Goal: Transaction & Acquisition: Download file/media

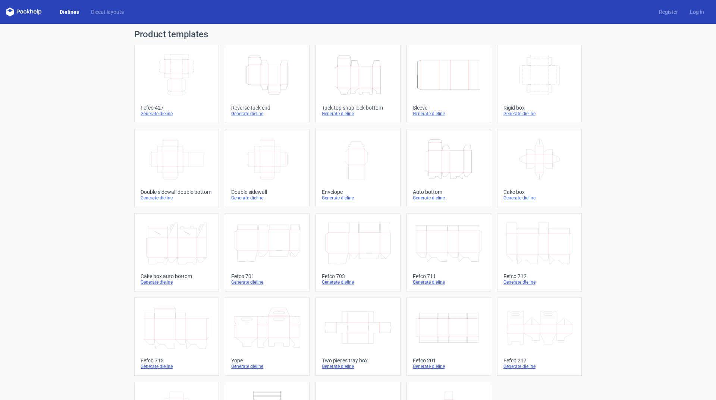
click at [356, 82] on icon "Height Depth Width" at bounding box center [358, 75] width 66 height 42
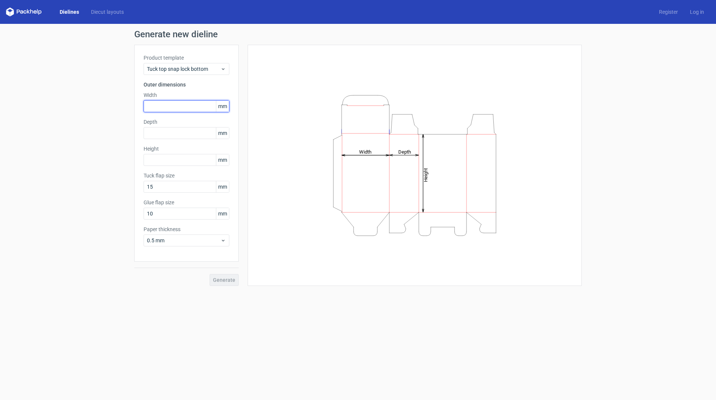
click at [199, 107] on input "text" at bounding box center [187, 106] width 86 height 12
type input "107"
click at [179, 138] on input "text" at bounding box center [187, 133] width 86 height 12
type input "104"
click at [159, 158] on input "text" at bounding box center [187, 160] width 86 height 12
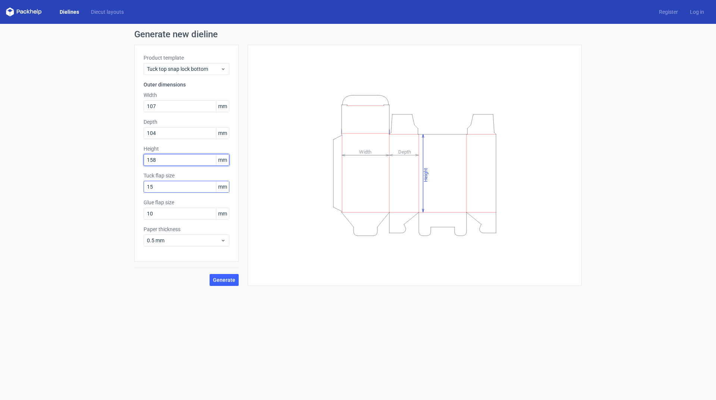
type input "158"
click at [160, 189] on input "15" at bounding box center [187, 187] width 86 height 12
drag, startPoint x: 162, startPoint y: 215, endPoint x: 134, endPoint y: 219, distance: 27.9
click at [134, 219] on div "Generate new dieline Product template Tuck top snap lock bottom Outer dimension…" at bounding box center [358, 158] width 716 height 268
type input "15"
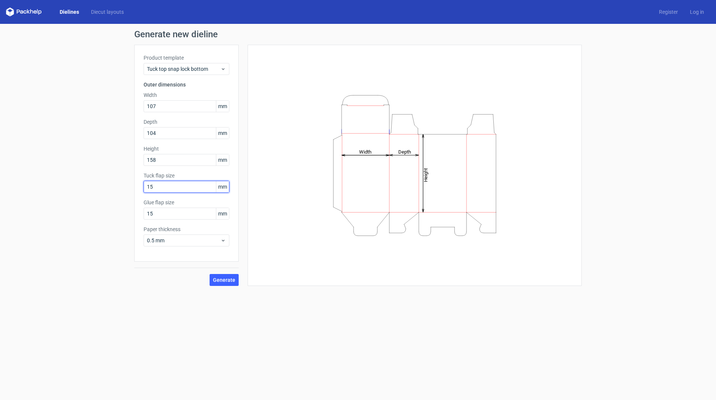
drag, startPoint x: 153, startPoint y: 186, endPoint x: 133, endPoint y: 200, distance: 24.6
click at [133, 200] on div "Generate new dieline Product template Tuck top snap lock bottom Outer dimension…" at bounding box center [358, 158] width 716 height 268
type input "16"
click at [228, 279] on span "Generate" at bounding box center [224, 280] width 22 height 5
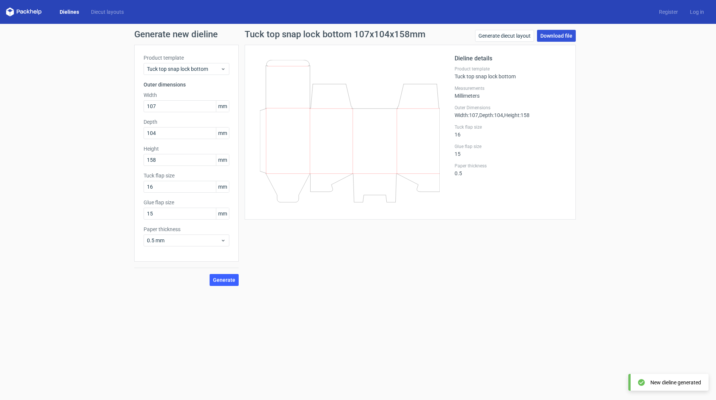
click at [557, 35] on link "Download file" at bounding box center [556, 36] width 39 height 12
